Goal: Information Seeking & Learning: Learn about a topic

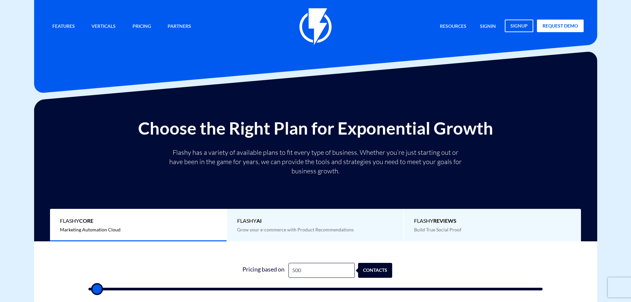
click at [303, 267] on input "500" at bounding box center [322, 270] width 66 height 15
type input "4"
type input "500"
type input "46"
type input "500"
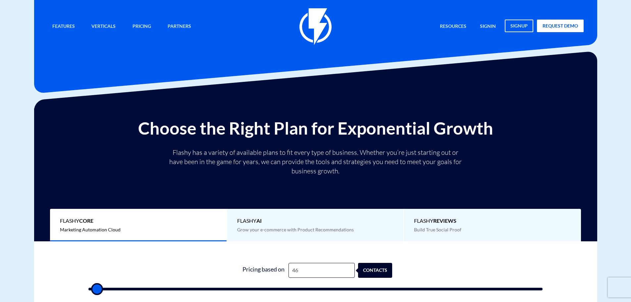
type input "466"
type input "500"
type input "4,660"
type input "4500"
type input "46,607"
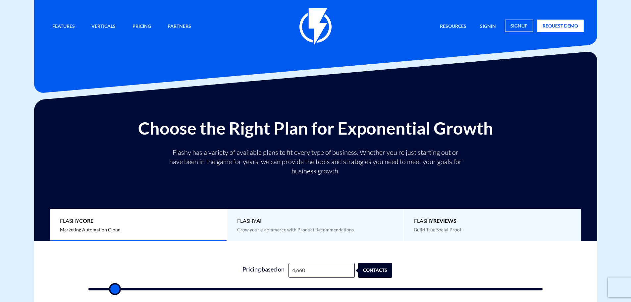
type input "46500"
type input "46,607"
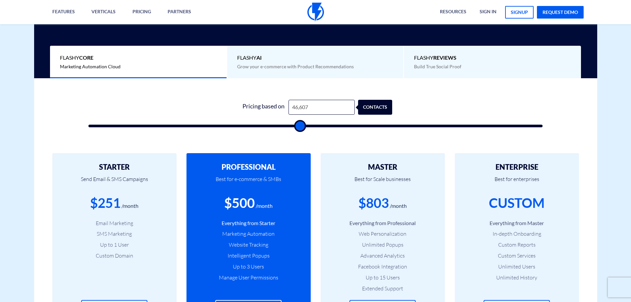
scroll to position [166, 0]
